Goal: Transaction & Acquisition: Purchase product/service

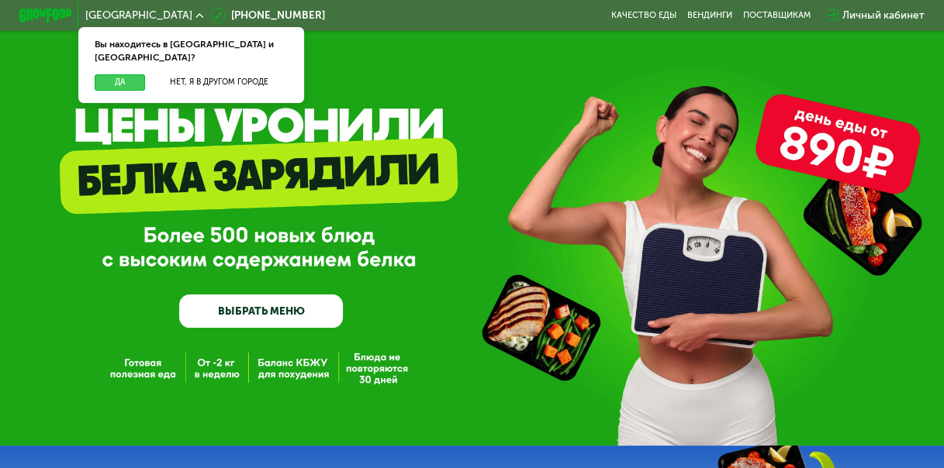
click at [118, 74] on button "Да" at bounding box center [120, 82] width 50 height 16
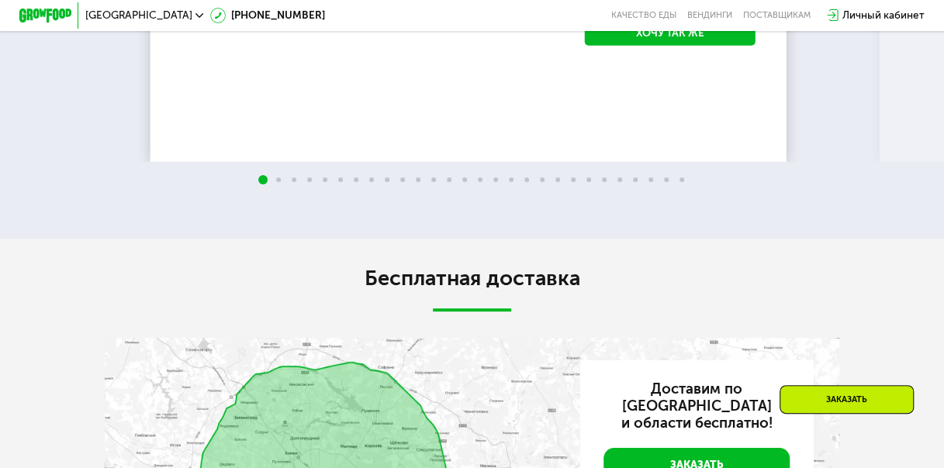
scroll to position [2249, 0]
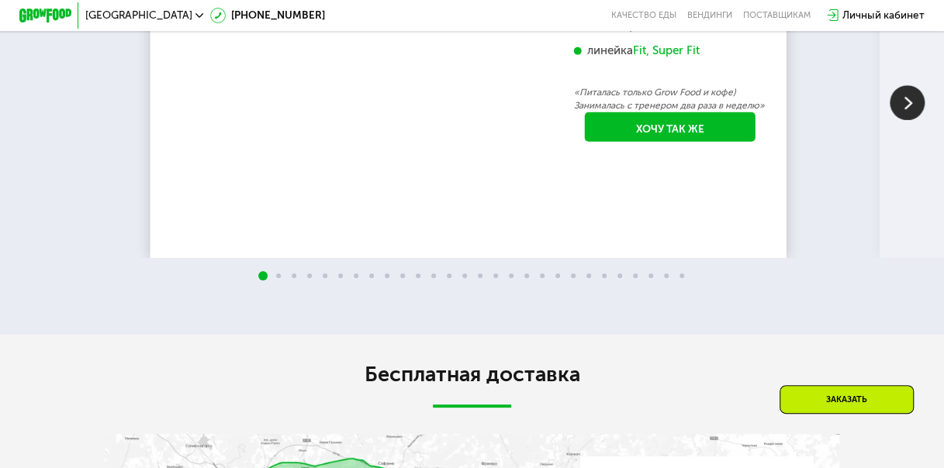
click at [903, 120] on img at bounding box center [907, 102] width 35 height 35
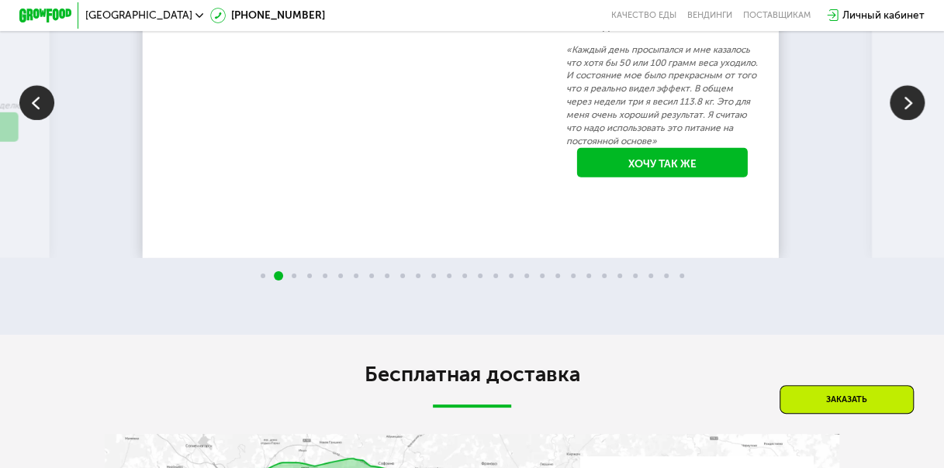
click at [903, 120] on img at bounding box center [907, 102] width 35 height 35
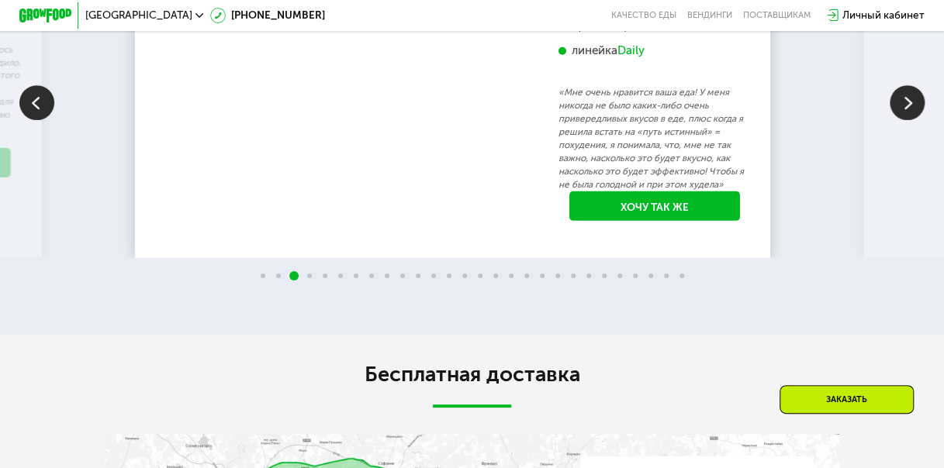
click at [903, 120] on img at bounding box center [907, 102] width 35 height 35
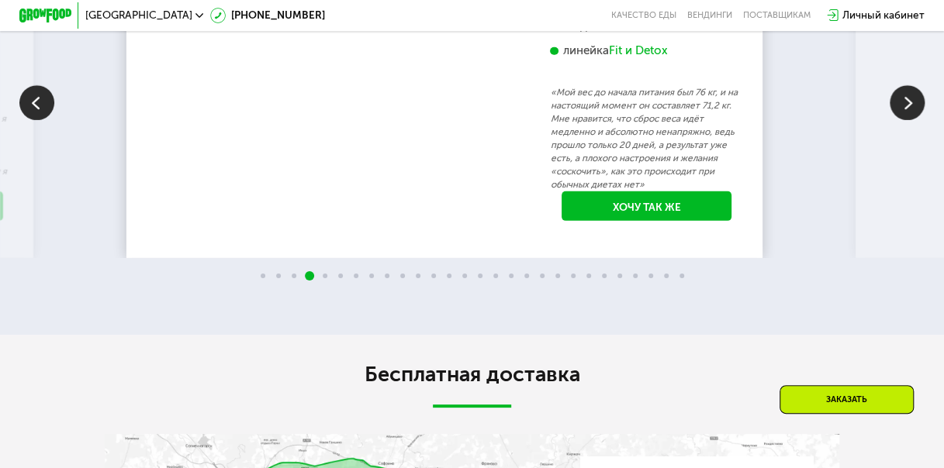
click at [903, 120] on img at bounding box center [907, 102] width 35 height 35
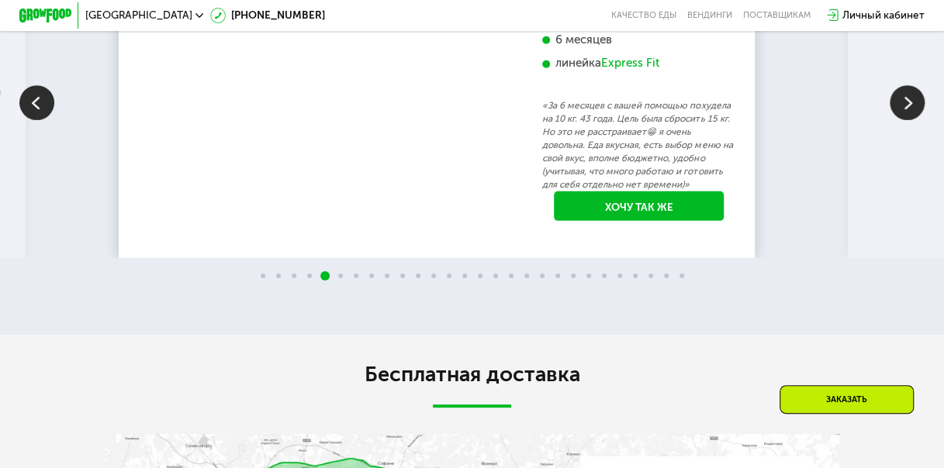
click at [903, 120] on img at bounding box center [907, 102] width 35 height 35
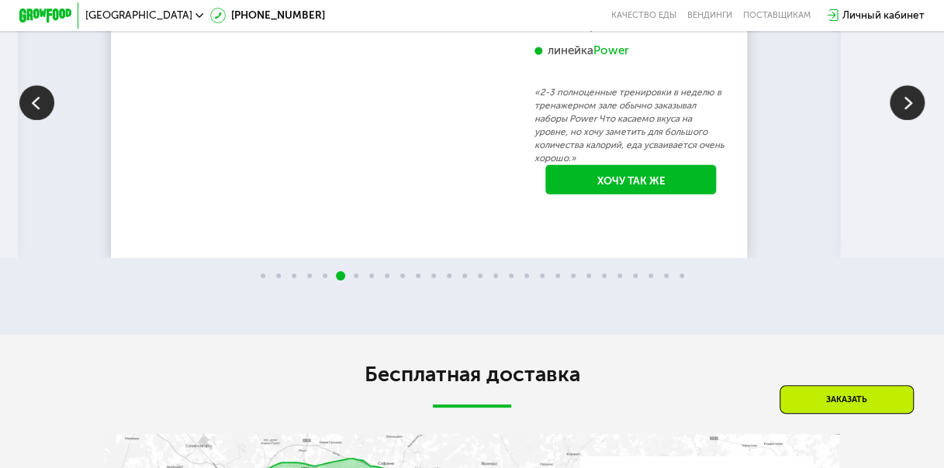
click at [900, 120] on img at bounding box center [907, 102] width 35 height 35
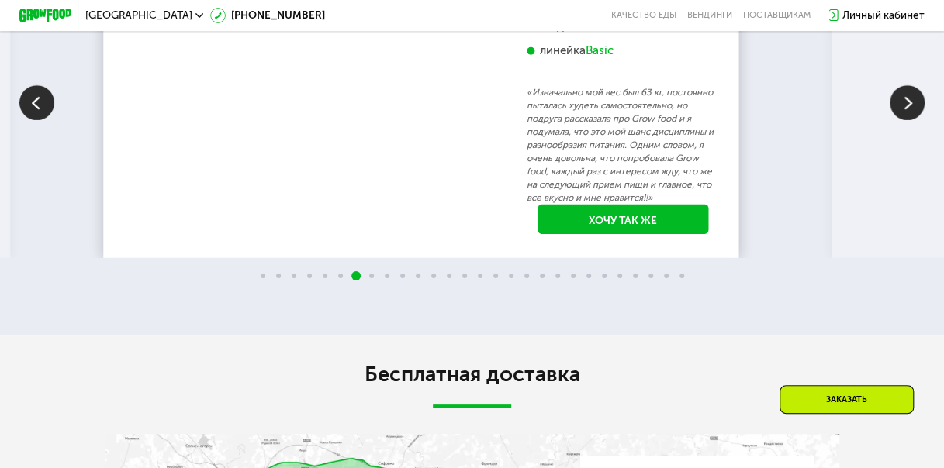
click at [900, 120] on img at bounding box center [907, 102] width 35 height 35
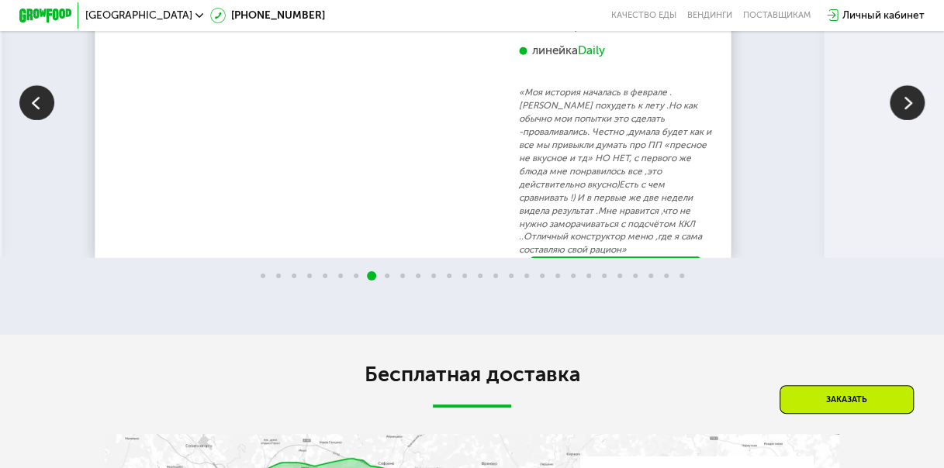
click at [900, 120] on img at bounding box center [907, 102] width 35 height 35
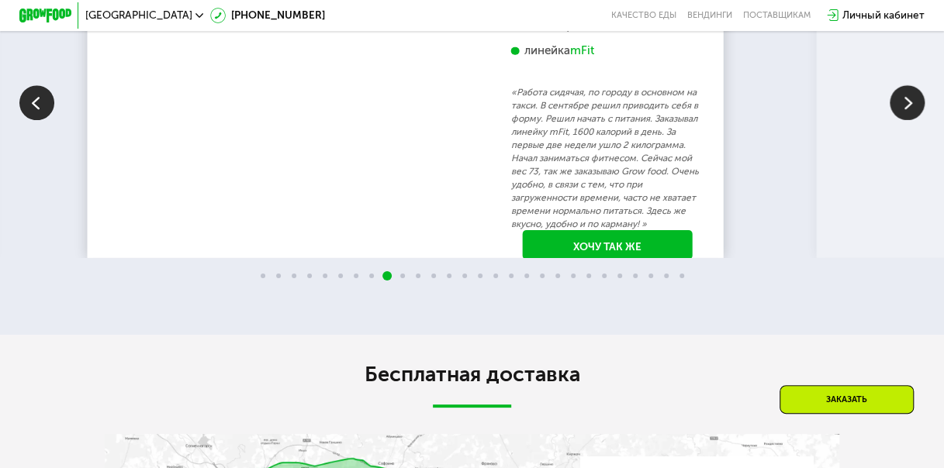
click at [900, 120] on img at bounding box center [907, 102] width 35 height 35
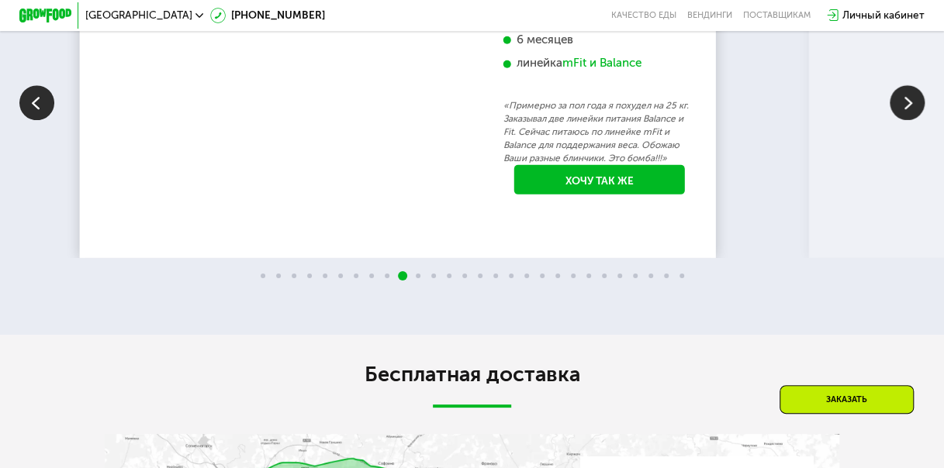
click at [900, 120] on img at bounding box center [907, 102] width 35 height 35
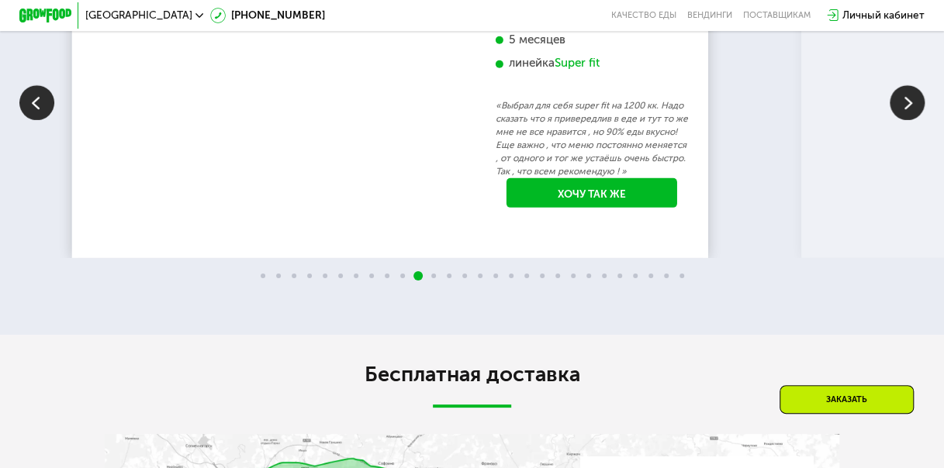
click at [900, 120] on img at bounding box center [907, 102] width 35 height 35
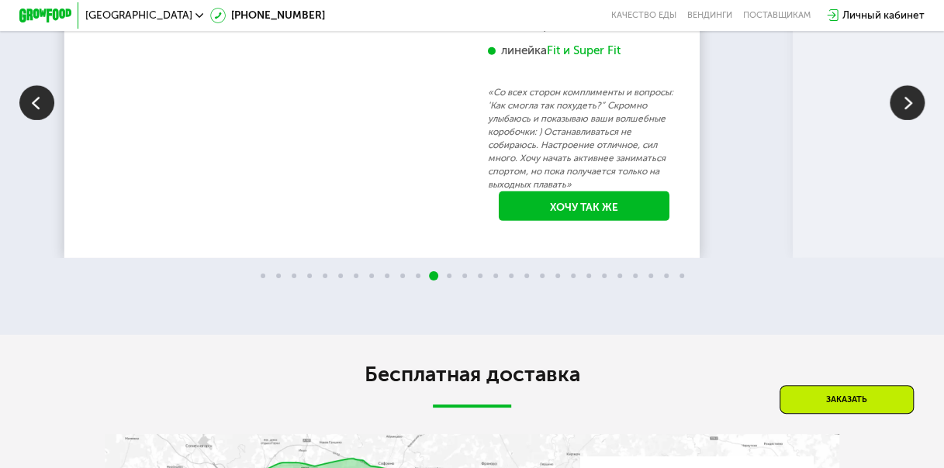
click at [900, 120] on img at bounding box center [907, 102] width 35 height 35
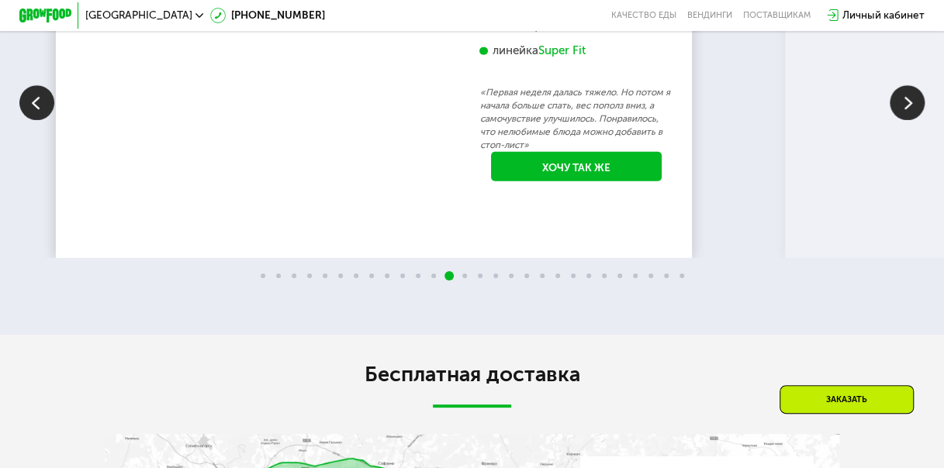
click at [900, 120] on img at bounding box center [907, 102] width 35 height 35
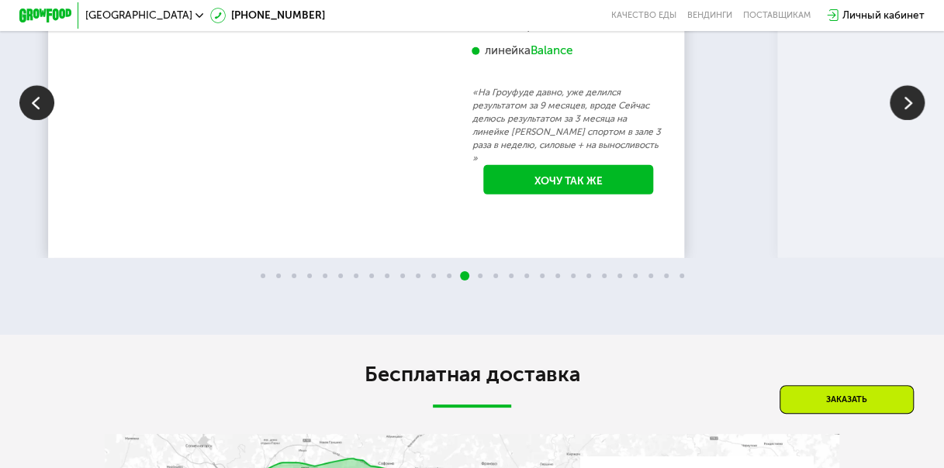
click at [900, 120] on img at bounding box center [907, 102] width 35 height 35
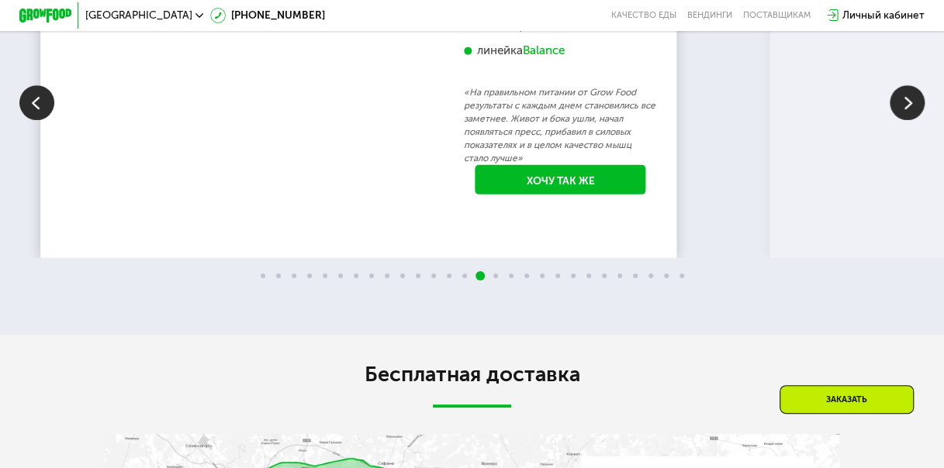
click at [900, 120] on img at bounding box center [907, 102] width 35 height 35
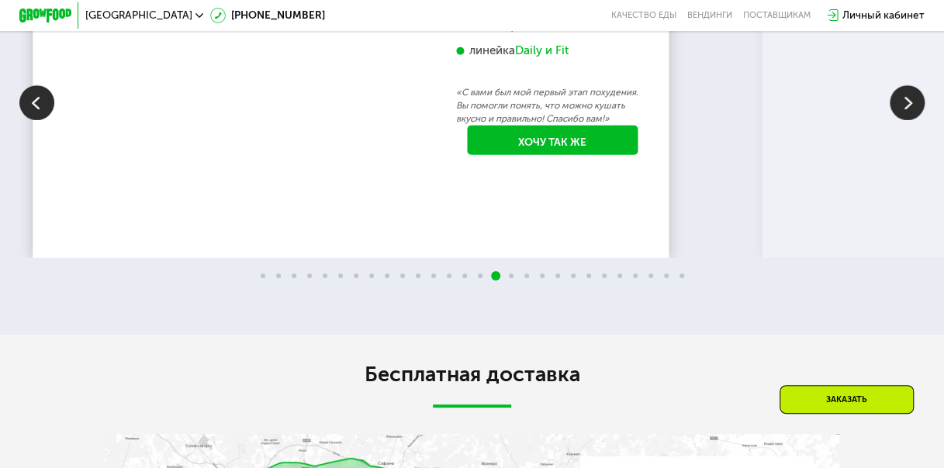
click at [900, 120] on img at bounding box center [907, 102] width 35 height 35
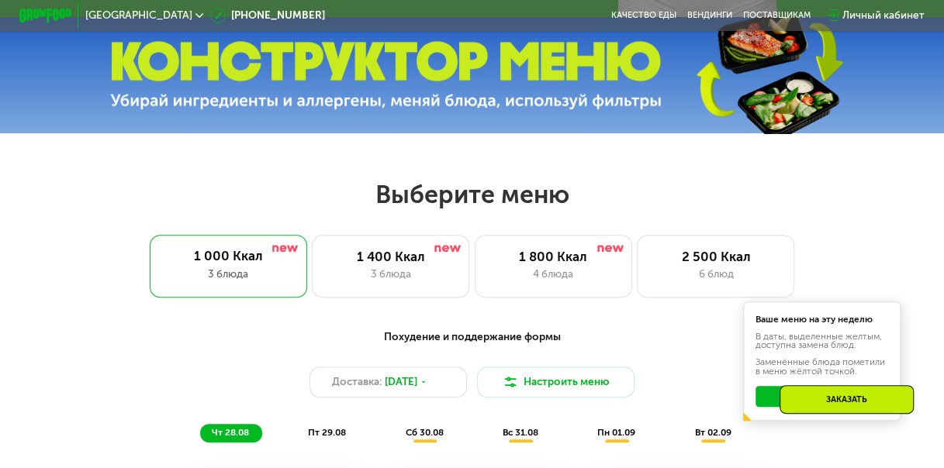
scroll to position [465, 0]
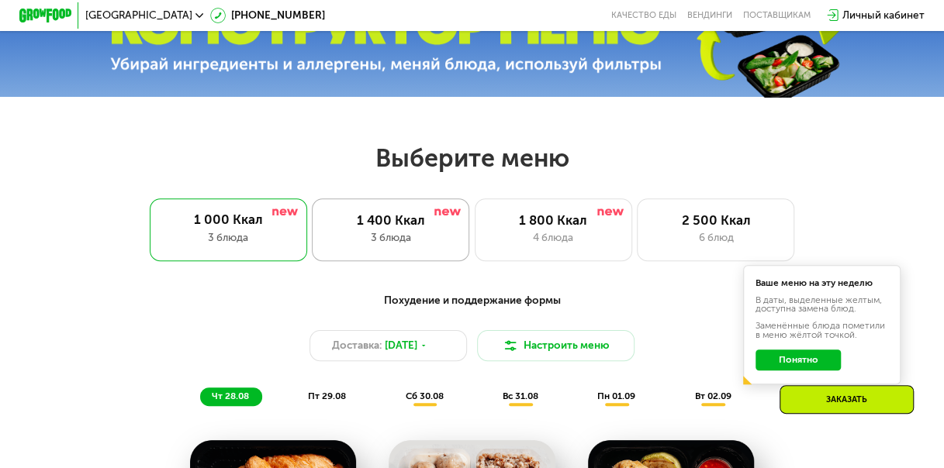
click at [367, 246] on div "3 блюда" at bounding box center [391, 238] width 130 height 16
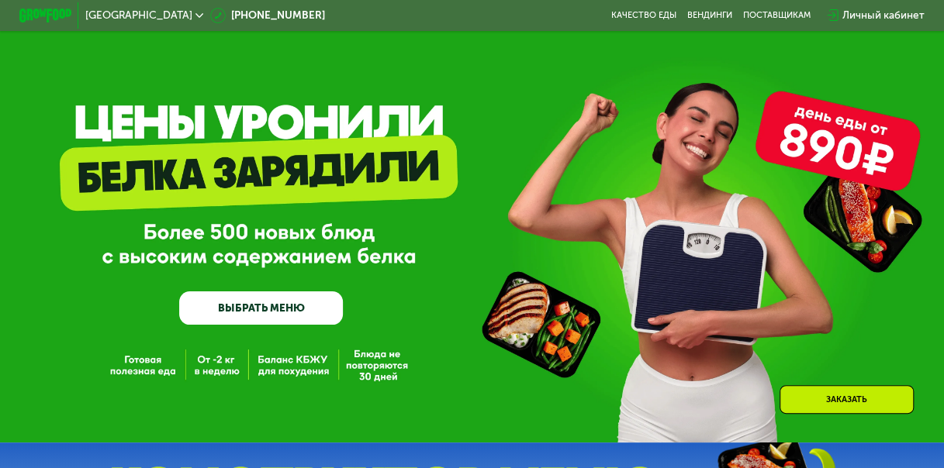
scroll to position [0, 0]
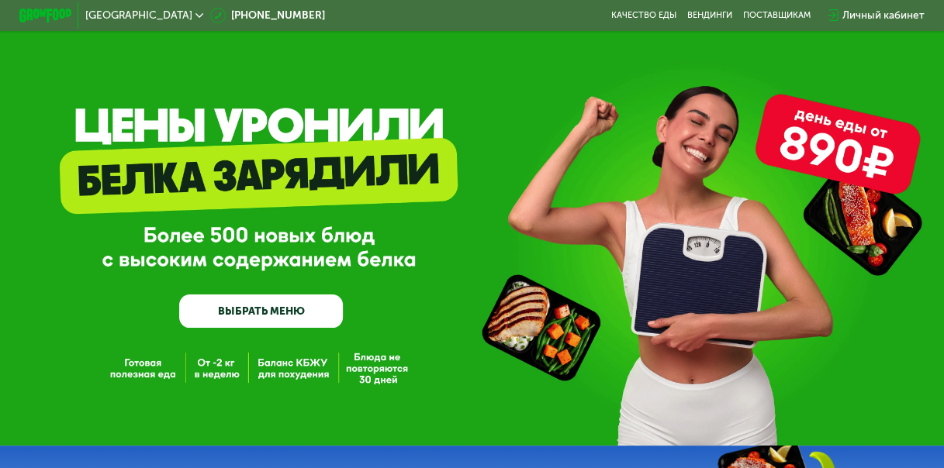
click at [254, 313] on link "ВЫБРАТЬ МЕНЮ" at bounding box center [260, 311] width 163 height 33
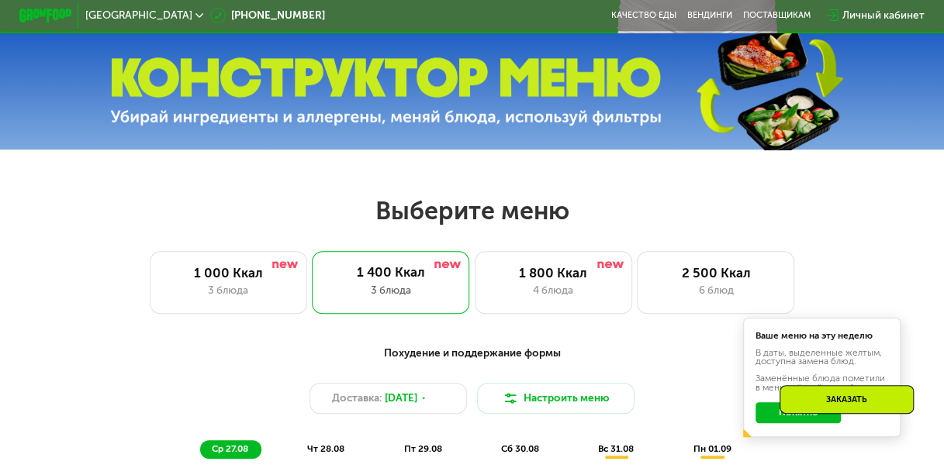
scroll to position [582, 0]
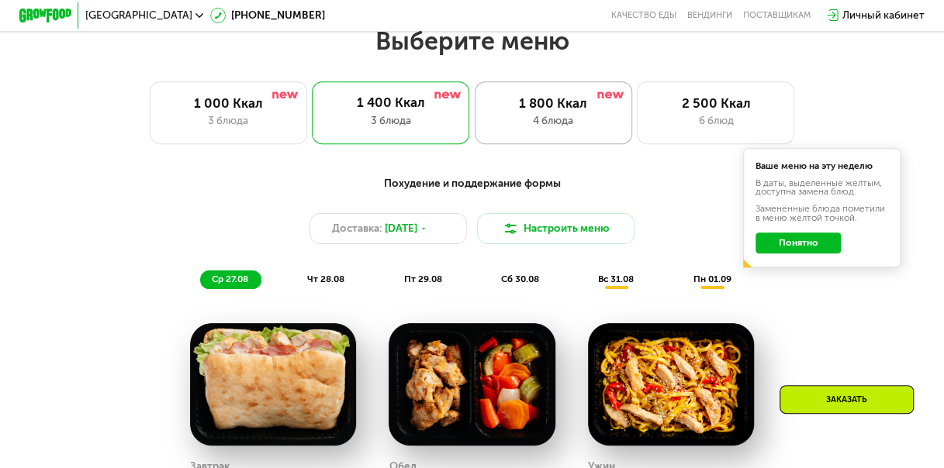
click at [637, 144] on div "1 800 Ккал 4 блюда" at bounding box center [715, 112] width 157 height 63
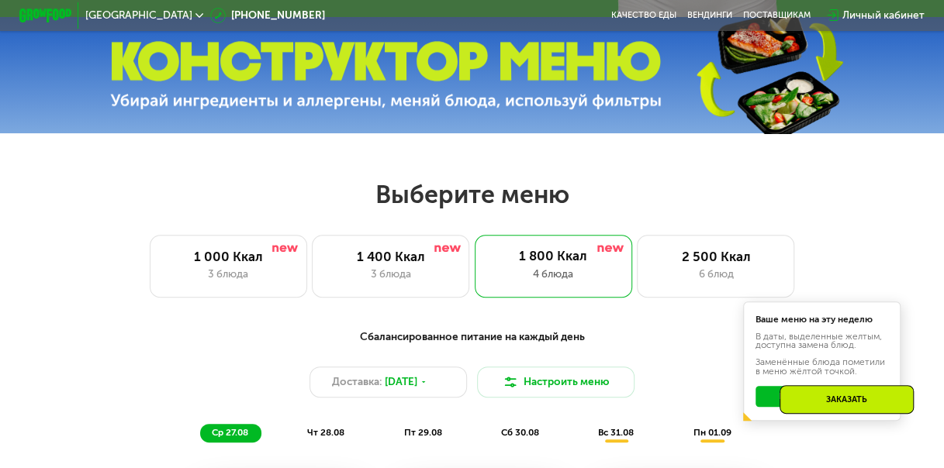
scroll to position [465, 0]
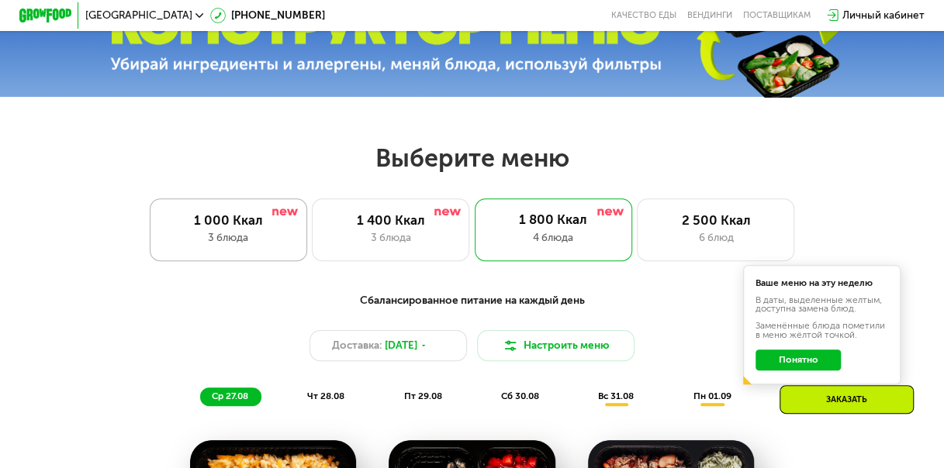
click at [312, 247] on div "1 000 Ккал 3 блюда" at bounding box center [390, 230] width 157 height 63
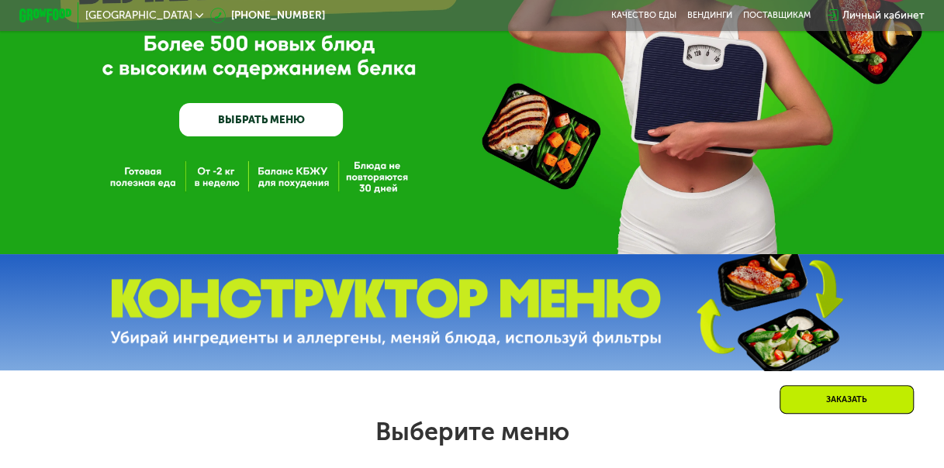
scroll to position [0, 0]
